Goal: Information Seeking & Learning: Learn about a topic

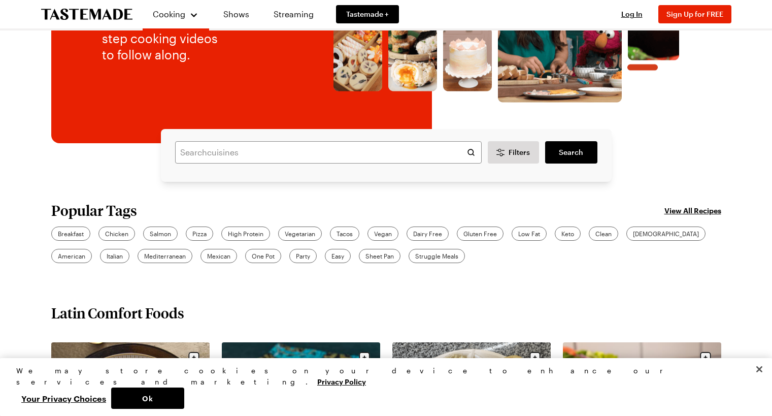
scroll to position [186, 0]
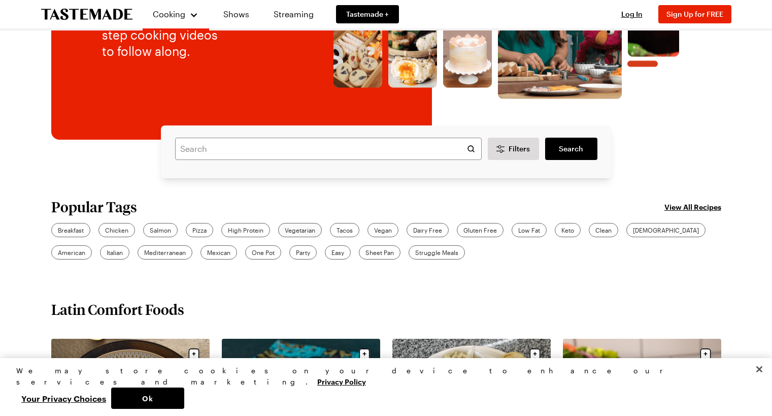
click at [295, 229] on span "Vegetarian" at bounding box center [300, 229] width 30 height 9
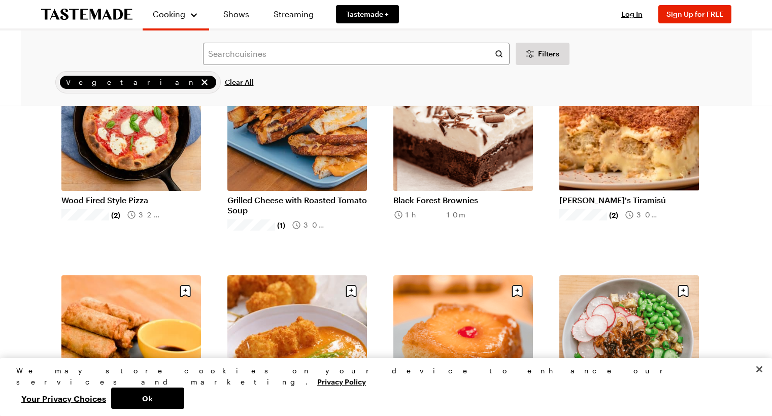
scroll to position [1473, 0]
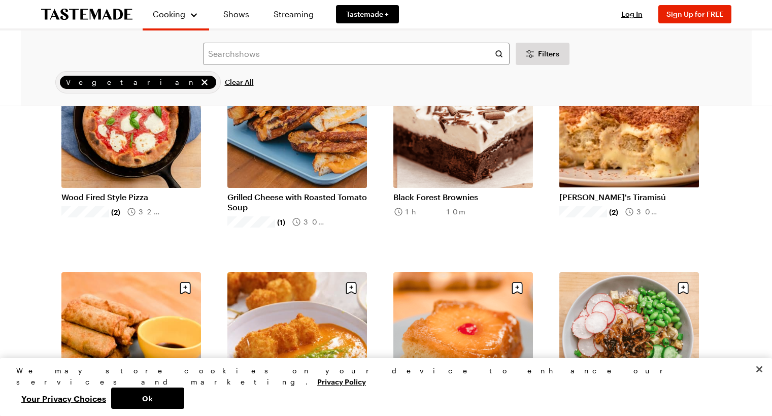
scroll to position [186, 0]
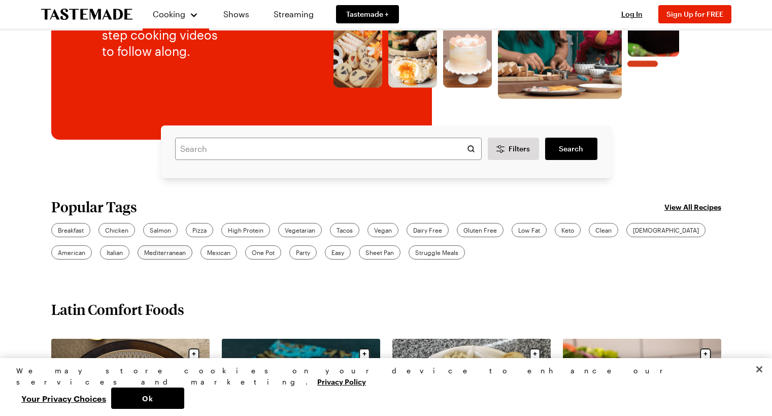
click at [144, 251] on span "Mediterranean" at bounding box center [165, 252] width 42 height 9
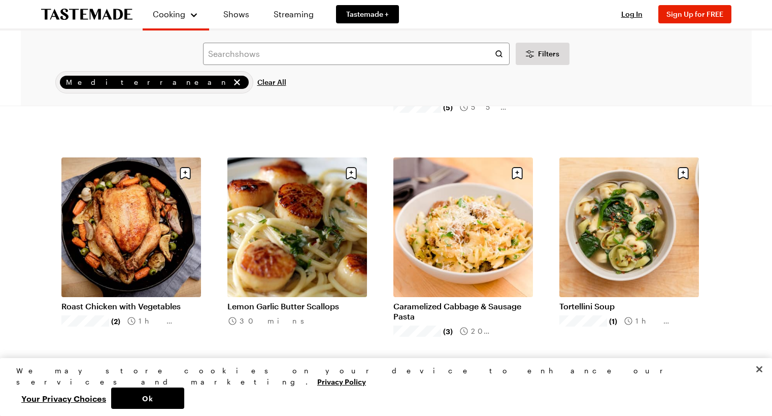
scroll to position [919, 2]
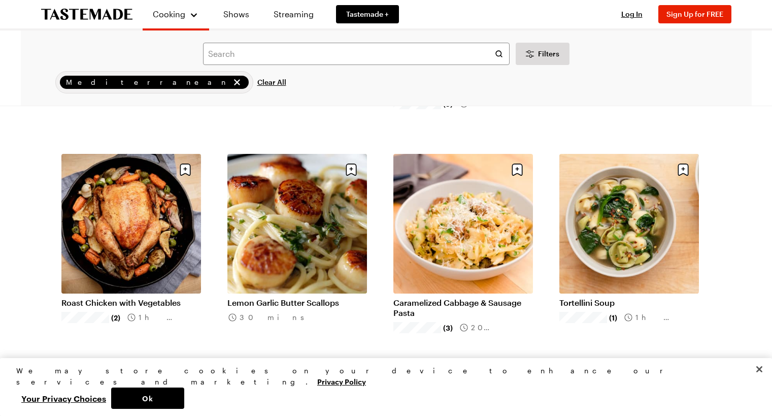
click at [110, 298] on link "Roast Chicken with Vegetables" at bounding box center [131, 303] width 140 height 10
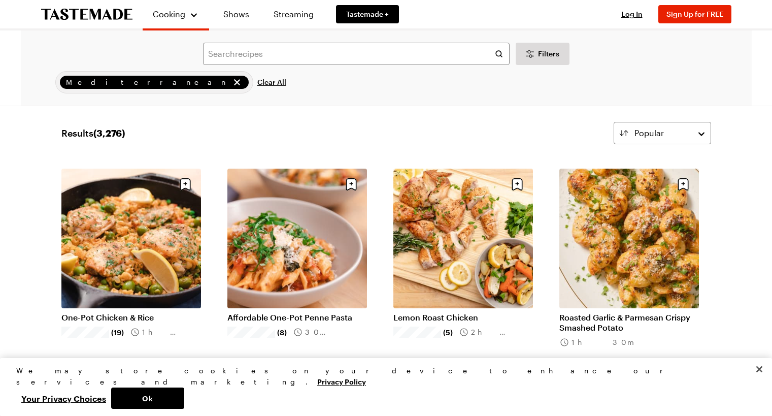
scroll to position [10, 2]
